Goal: Task Accomplishment & Management: Use online tool/utility

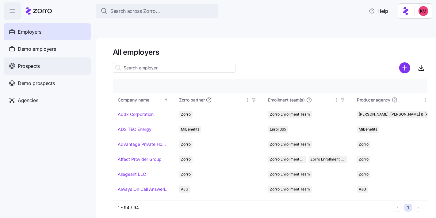
click at [24, 66] on span "Prospects" at bounding box center [29, 66] width 22 height 8
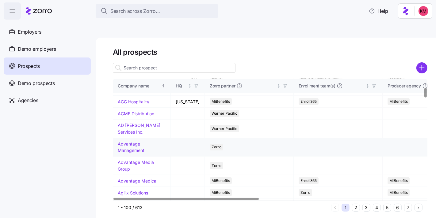
scroll to position [111, 0]
click at [209, 63] on input at bounding box center [174, 68] width 123 height 10
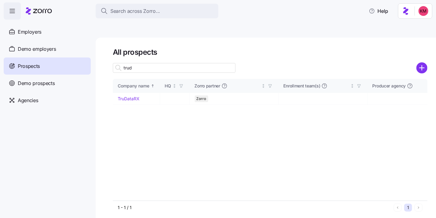
scroll to position [0, 0]
type input "trud"
click at [120, 96] on link "TruDataRX" at bounding box center [129, 98] width 22 height 5
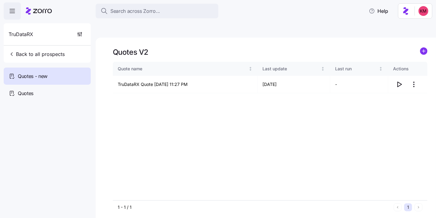
click at [292, 100] on div "Quote name Last update Last run Actions TruDataRX Quote 09/03/2025 11:27 PM 09/…" at bounding box center [270, 131] width 314 height 139
click at [398, 81] on icon "button" at bounding box center [398, 84] width 7 height 7
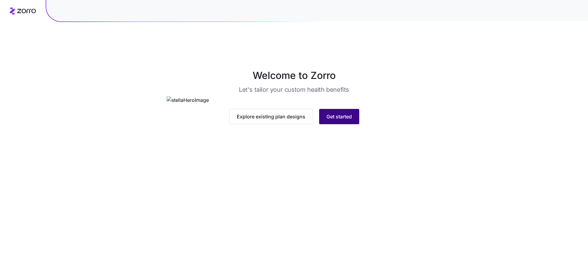
click at [334, 120] on span "Get started" at bounding box center [339, 116] width 25 height 7
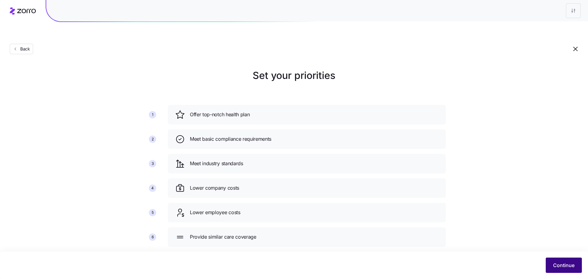
click at [558, 272] on button "Continue" at bounding box center [564, 265] width 36 height 15
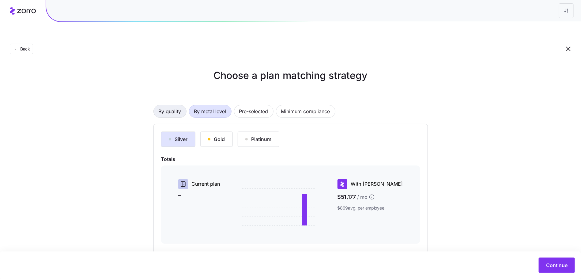
click at [182, 105] on button "By quality" at bounding box center [169, 111] width 33 height 13
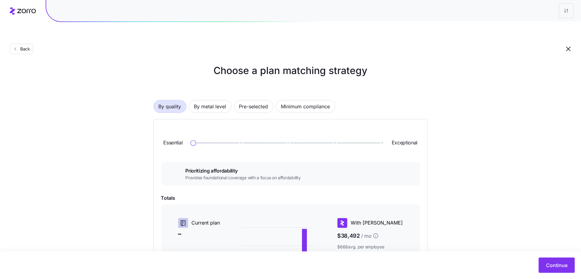
scroll to position [11, 0]
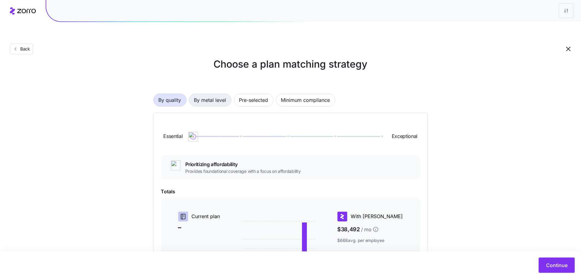
click at [207, 94] on span "By metal level" at bounding box center [210, 100] width 32 height 12
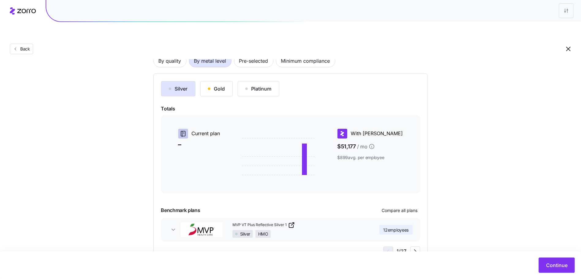
scroll to position [46, 0]
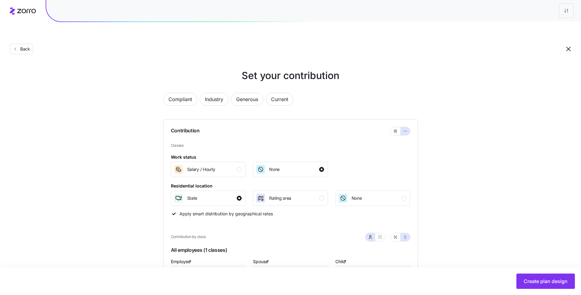
scroll to position [245, 0]
